Goal: Transaction & Acquisition: Obtain resource

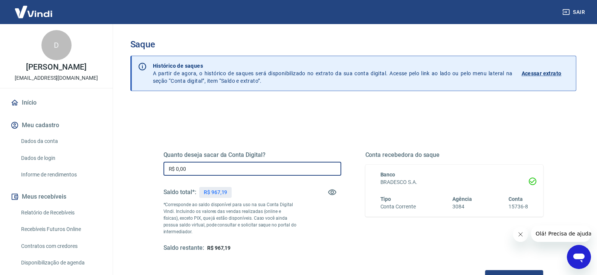
click at [203, 170] on input "R$ 0,00" at bounding box center [253, 169] width 178 height 14
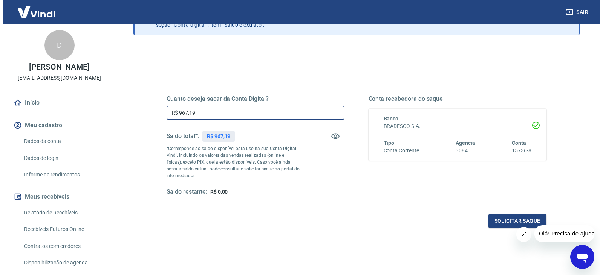
scroll to position [75, 0]
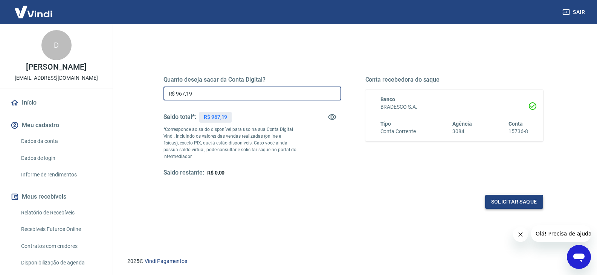
type input "R$ 967,19"
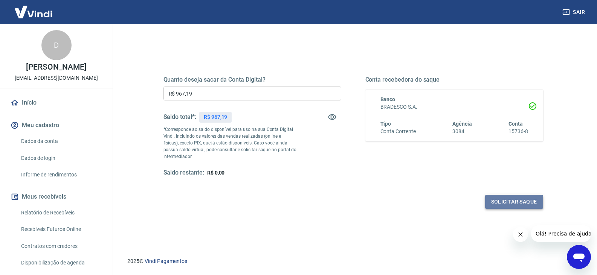
drag, startPoint x: 525, startPoint y: 197, endPoint x: 519, endPoint y: 196, distance: 5.8
click at [519, 196] on button "Solicitar saque" at bounding box center [514, 202] width 58 height 14
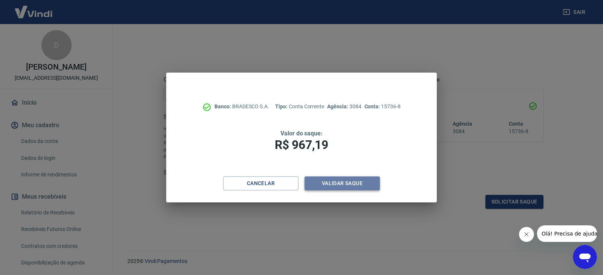
click at [335, 186] on button "Validar saque" at bounding box center [341, 184] width 75 height 14
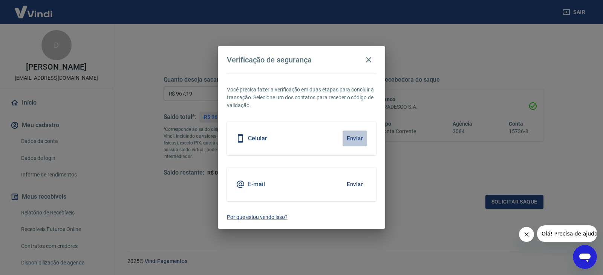
click at [364, 140] on button "Enviar" at bounding box center [354, 139] width 24 height 16
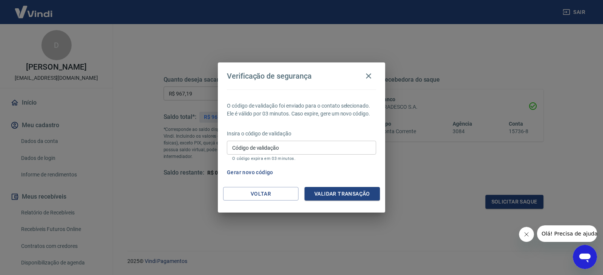
click at [292, 140] on div "Insira o código de validação Código de validação Código de validação O código e…" at bounding box center [301, 146] width 149 height 33
click at [303, 151] on input "Código de validação" at bounding box center [301, 148] width 149 height 14
click at [263, 149] on input "Código de validação" at bounding box center [301, 148] width 149 height 14
type input "640239"
click at [346, 189] on button "Validar transação" at bounding box center [341, 194] width 75 height 14
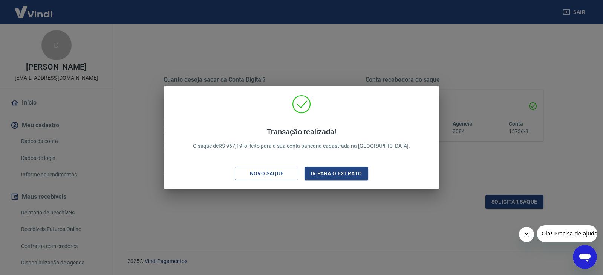
click at [402, 59] on div "Transação realizada! O saque de R$ 967,19 foi feito para a sua conta bancária c…" at bounding box center [301, 137] width 603 height 275
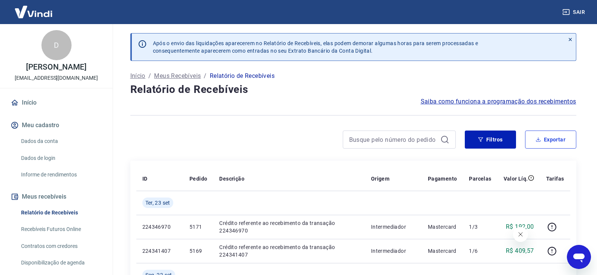
click at [555, 143] on button "Exportar" at bounding box center [550, 140] width 51 height 18
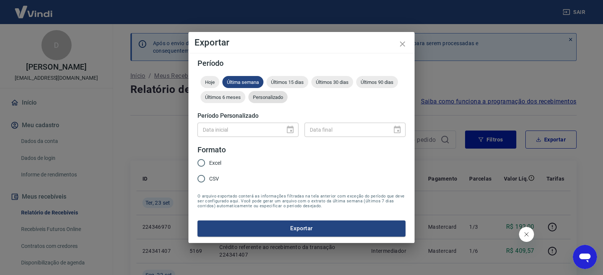
click at [282, 99] on div "Personalizado" at bounding box center [267, 97] width 39 height 12
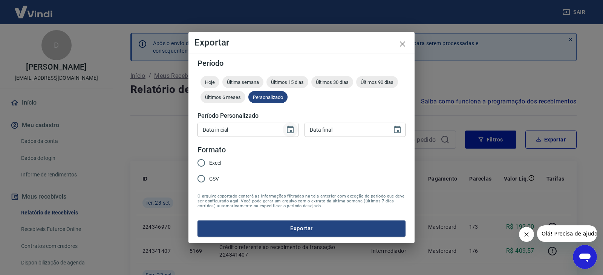
click at [287, 132] on icon "Choose date" at bounding box center [290, 130] width 7 height 8
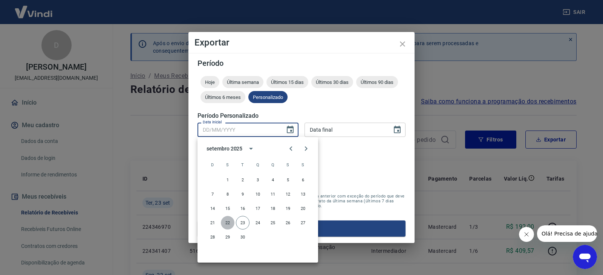
click at [222, 226] on button "22" at bounding box center [228, 223] width 14 height 14
type input "[DATE]"
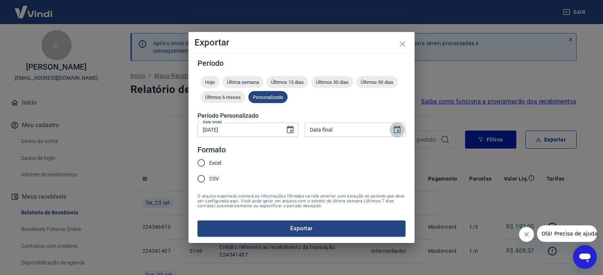
click at [397, 131] on icon "Choose date" at bounding box center [397, 130] width 7 height 8
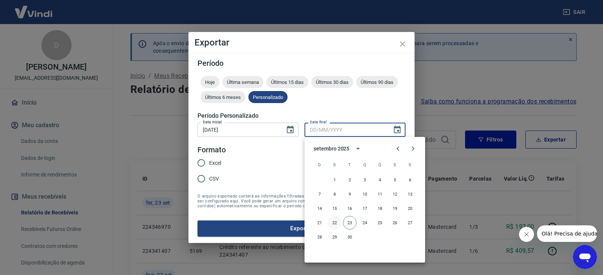
click at [341, 223] on button "22" at bounding box center [335, 223] width 14 height 14
type input "22/09/2025"
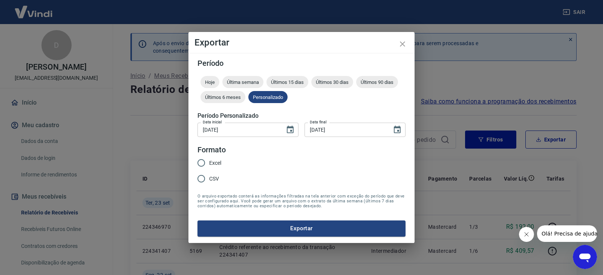
click at [208, 165] on input "Excel" at bounding box center [201, 163] width 16 height 16
radio input "true"
drag, startPoint x: 236, startPoint y: 229, endPoint x: 243, endPoint y: 228, distance: 6.4
click at [236, 230] on button "Exportar" at bounding box center [301, 229] width 208 height 16
